Goal: Find specific page/section: Find specific page/section

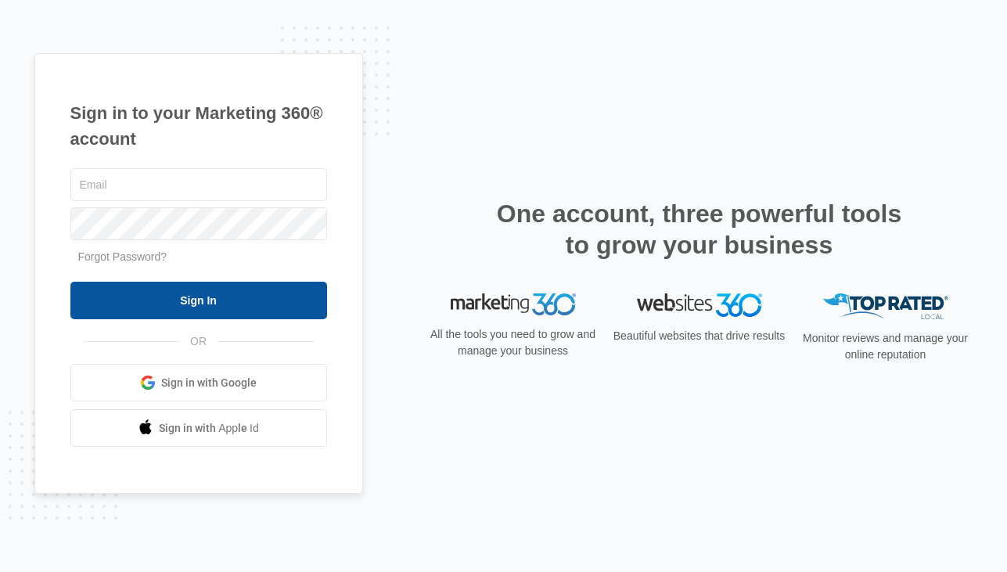
type input "[PERSON_NAME][EMAIL_ADDRESS][PERSON_NAME][DOMAIN_NAME]"
click at [234, 289] on input "Sign In" at bounding box center [198, 301] width 257 height 38
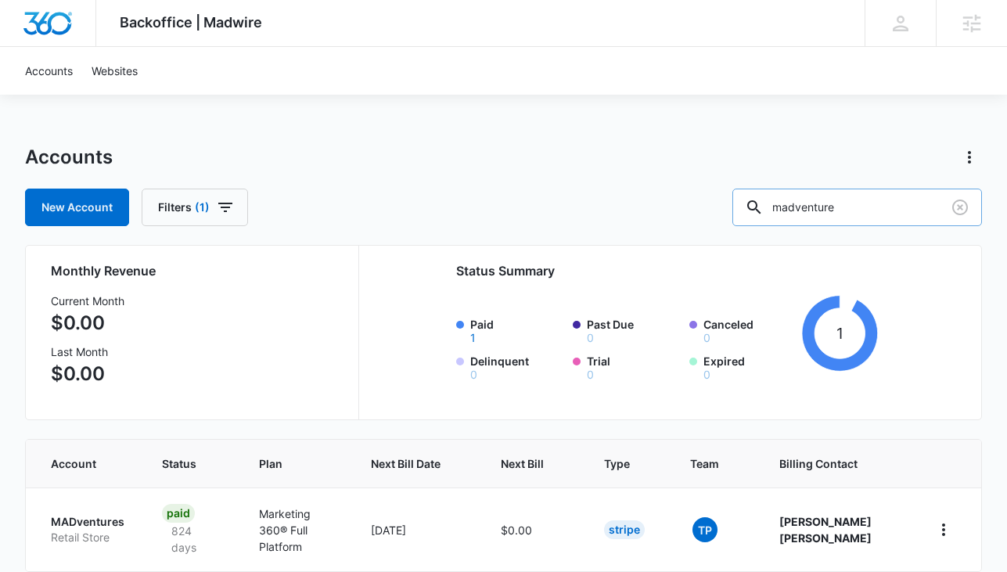
click at [841, 199] on input "madventure" at bounding box center [857, 208] width 250 height 38
paste input "M324495"
type input "M324495"
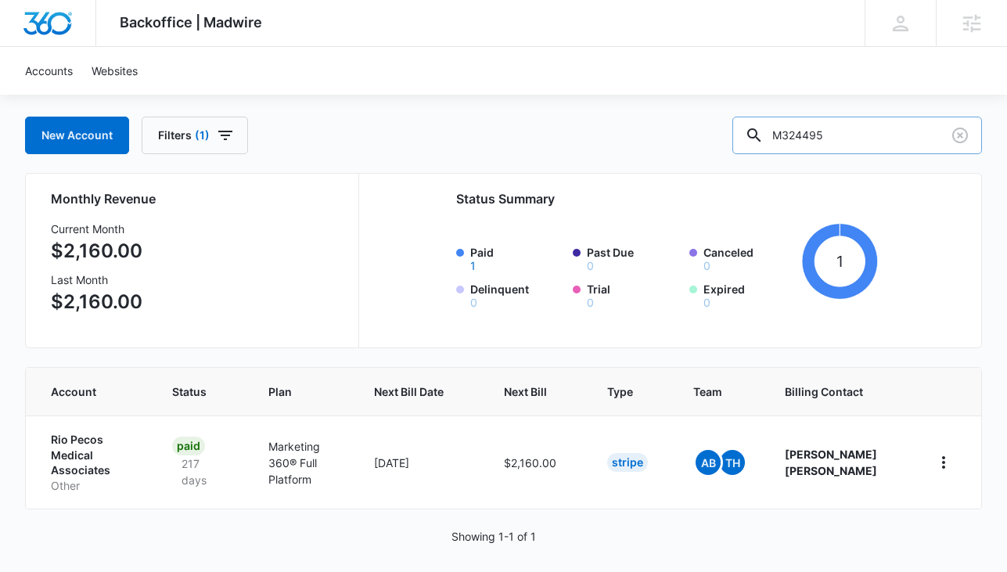
scroll to position [69, 0]
